Goal: Transaction & Acquisition: Obtain resource

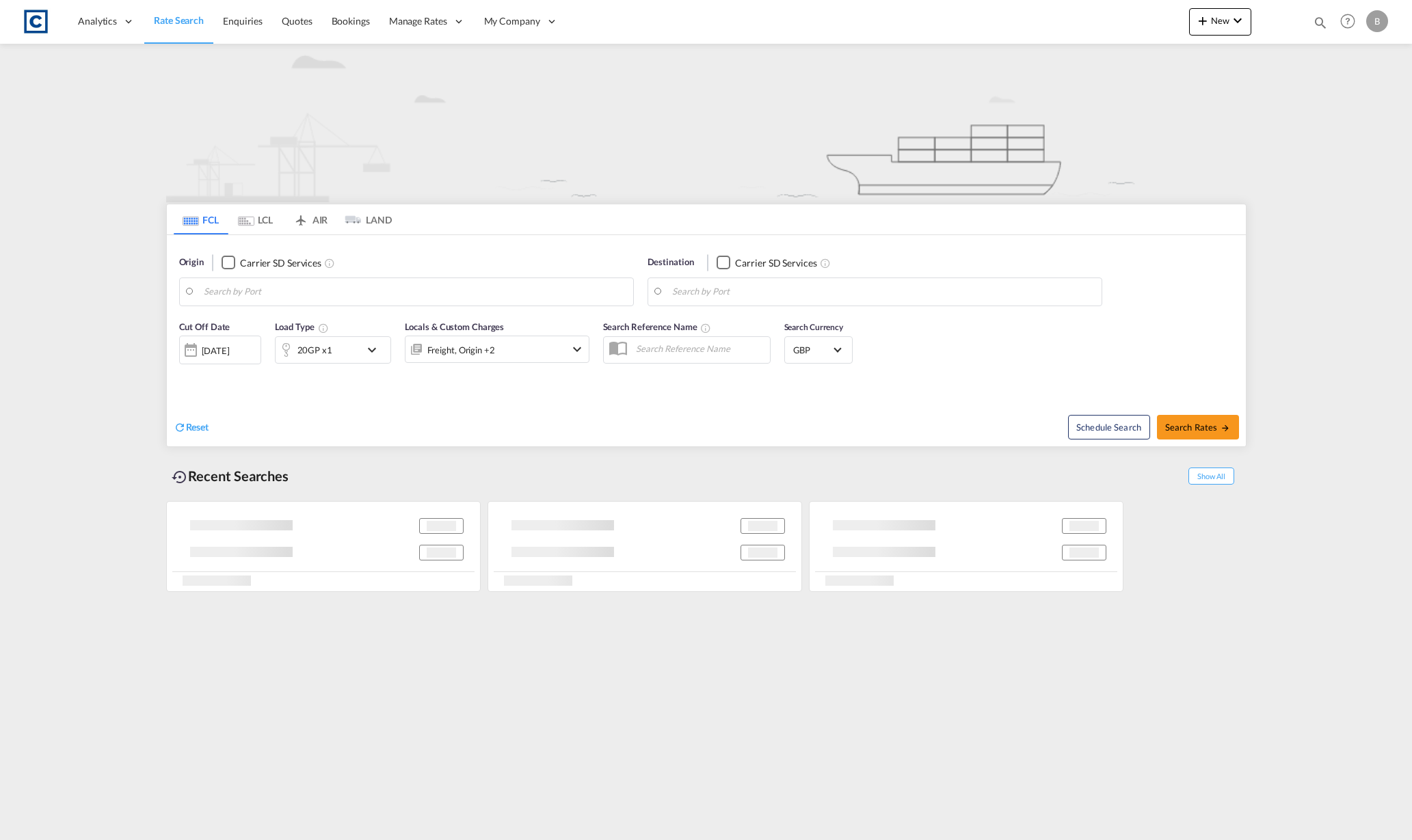
type input "M22"
type input "[GEOGRAPHIC_DATA], SGSIN"
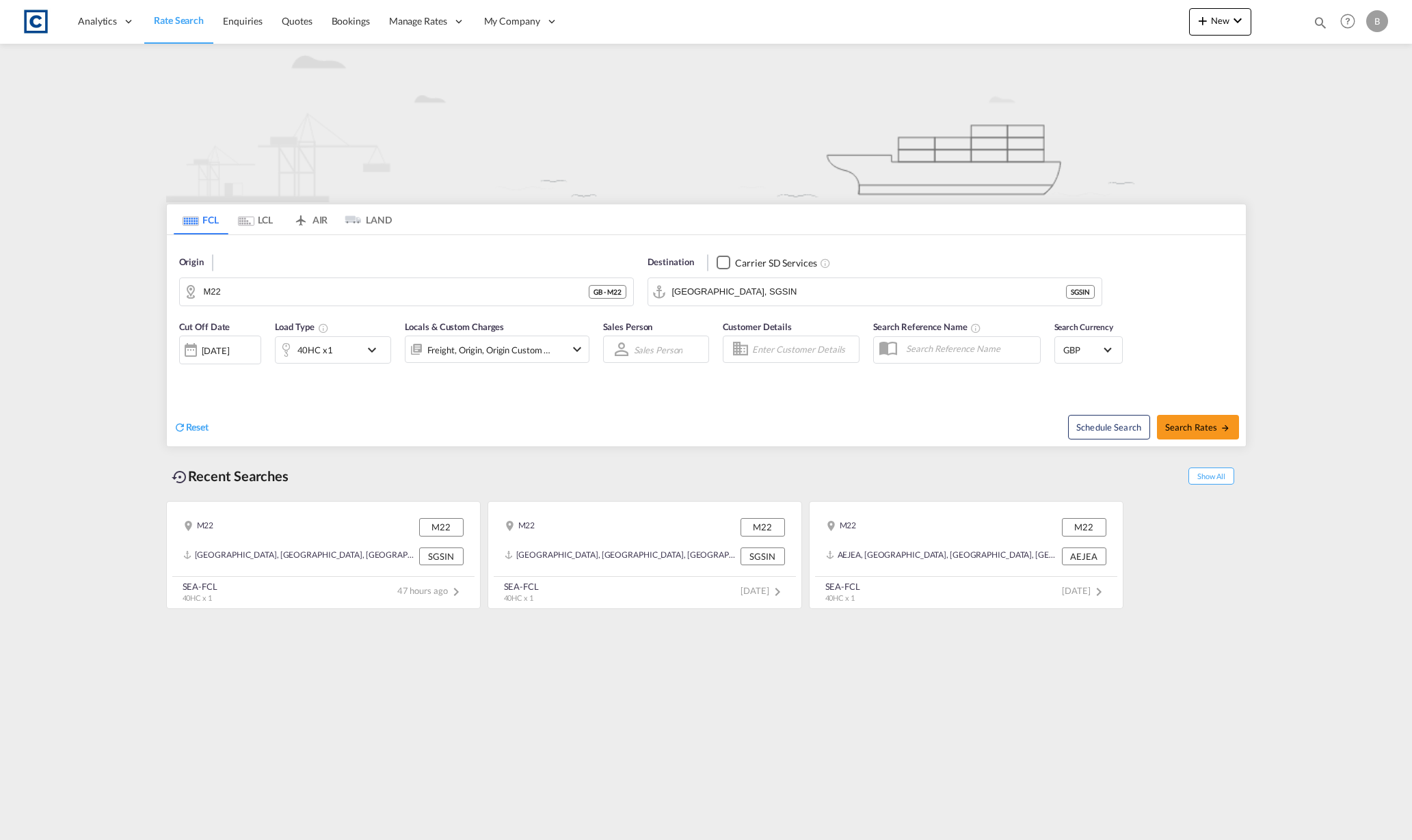
click at [261, 220] on md-tab-item "LCL" at bounding box center [255, 220] width 55 height 30
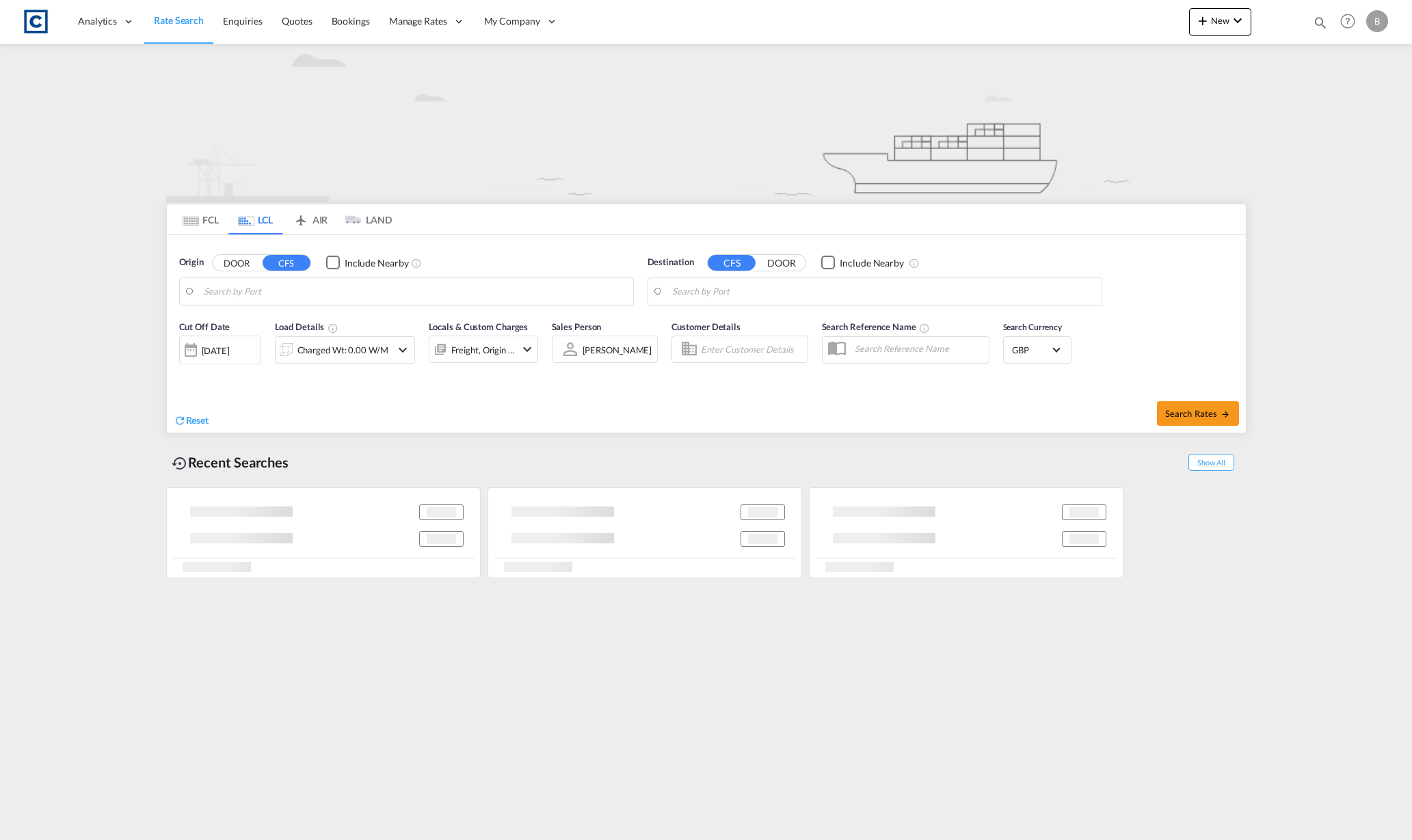
type input "[GEOGRAPHIC_DATA], GBSOU"
type input "[GEOGRAPHIC_DATA], [GEOGRAPHIC_DATA]"
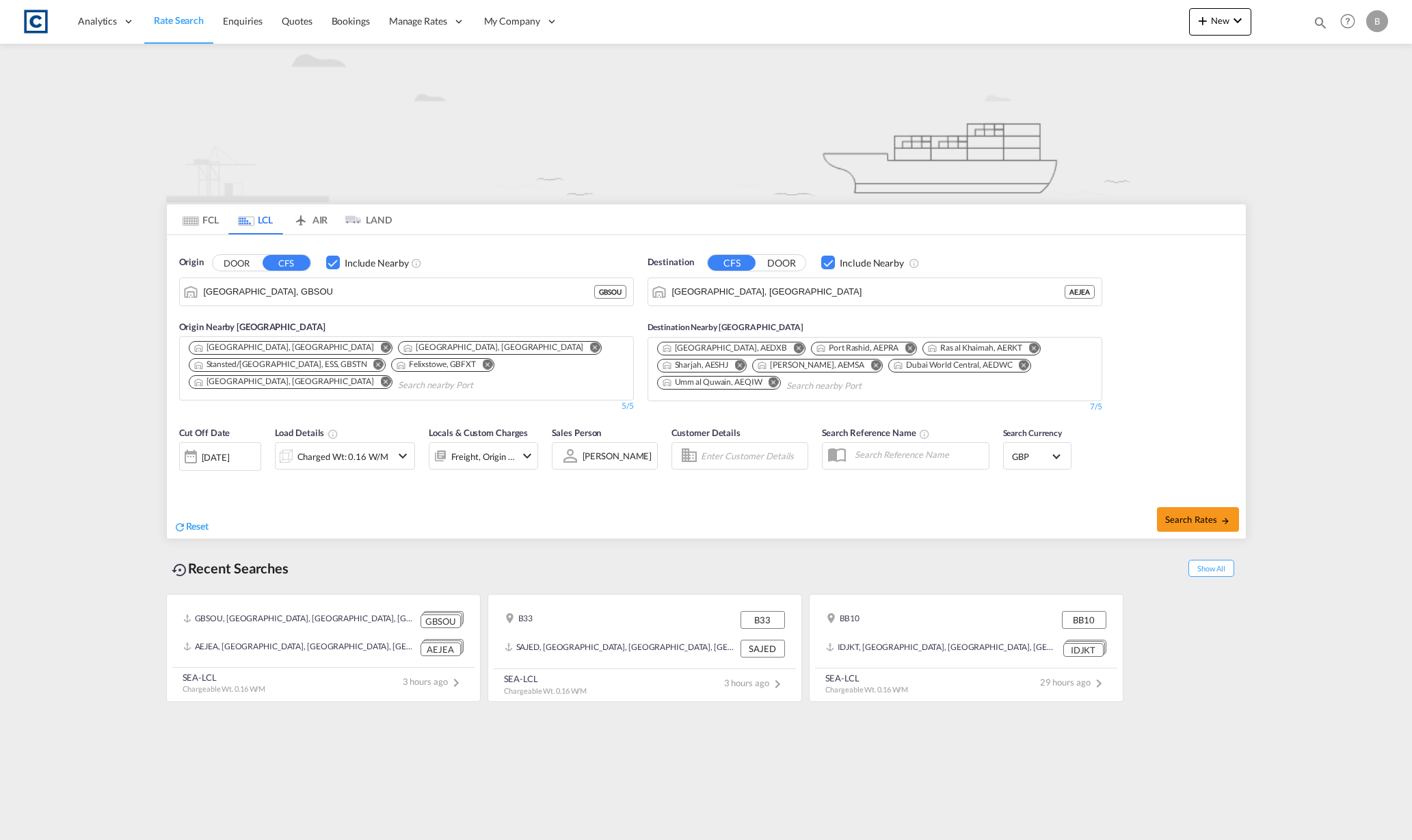
click at [302, 110] on img at bounding box center [706, 123] width 1080 height 158
click at [414, 116] on img at bounding box center [706, 123] width 1080 height 158
click at [403, 116] on img at bounding box center [706, 123] width 1080 height 158
click at [541, 250] on div "Origin DOOR CFS Include Nearby [GEOGRAPHIC_DATA], [GEOGRAPHIC_DATA] GBSOU Origi…" at bounding box center [407, 334] width 469 height 171
click at [1202, 515] on span "Search Rates" at bounding box center [1198, 519] width 66 height 11
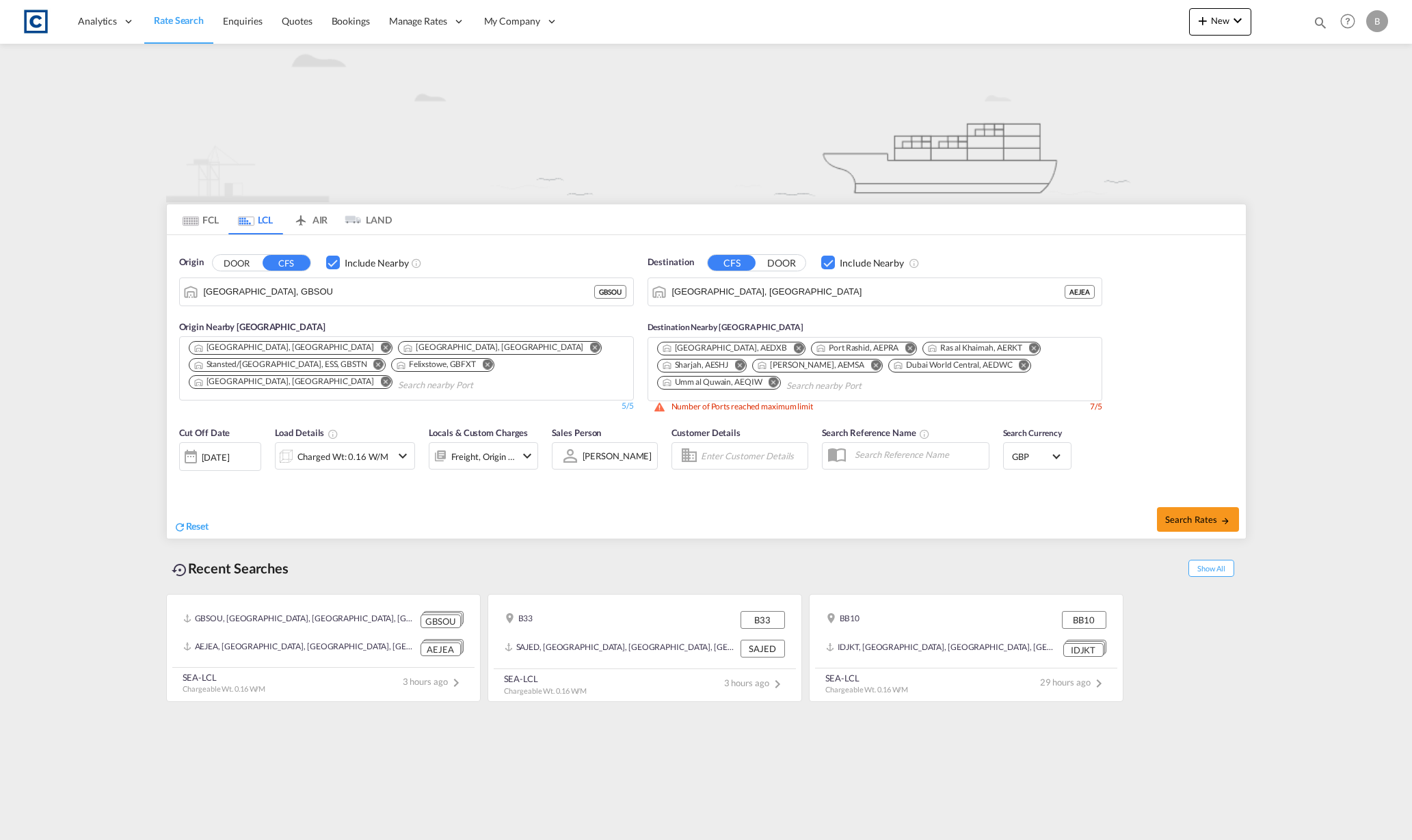
click at [780, 376] on button "Remove" at bounding box center [770, 383] width 20 height 14
click at [1201, 514] on span "Search Rates" at bounding box center [1198, 519] width 66 height 11
click at [1019, 365] on md-icon "Remove" at bounding box center [1024, 365] width 10 height 10
click at [1206, 514] on span "Search Rates" at bounding box center [1198, 519] width 66 height 11
type input "GBSOU to AEJEA / [DATE]"
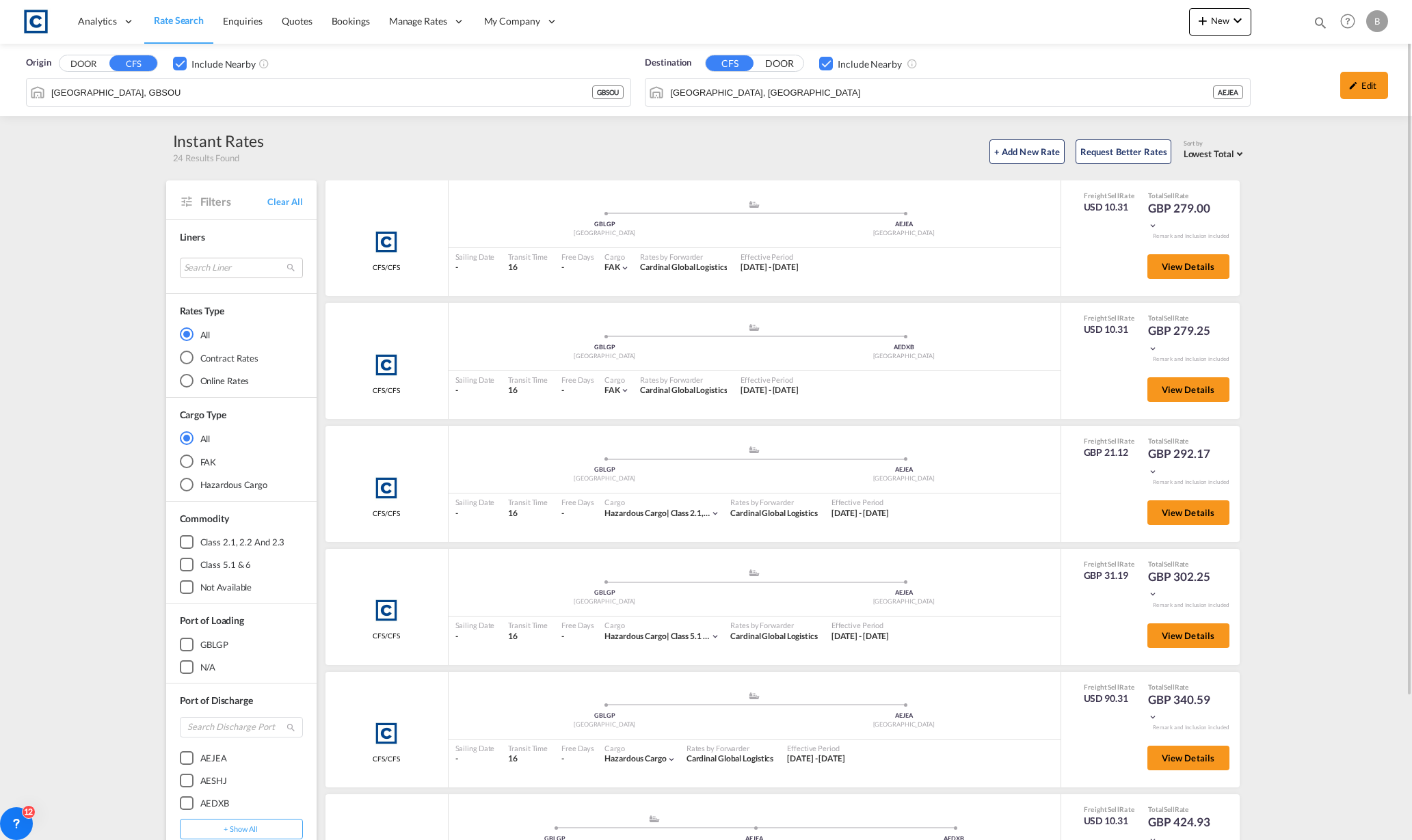
click at [299, 100] on input "[GEOGRAPHIC_DATA], GBSOU" at bounding box center [321, 92] width 541 height 20
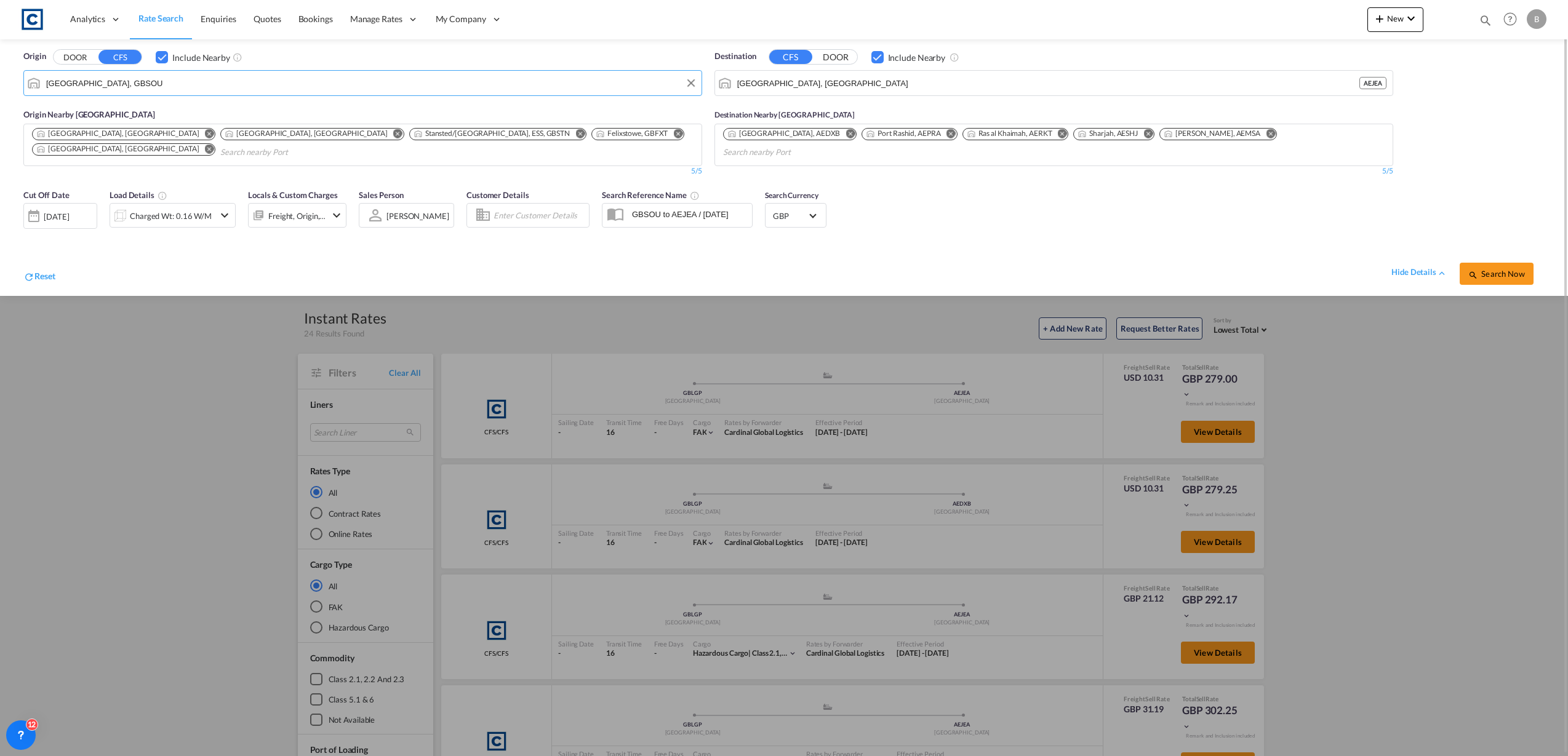
click at [458, 375] on div at bounding box center [784, 378] width 1568 height 756
